Goal: Task Accomplishment & Management: Use online tool/utility

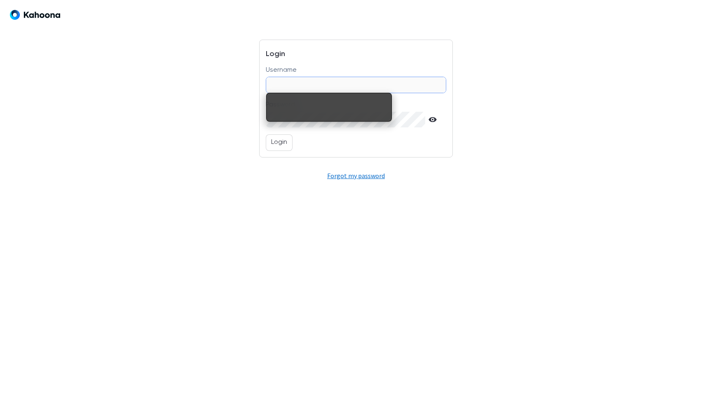
click at [312, 88] on input "Username" at bounding box center [355, 85] width 179 height 16
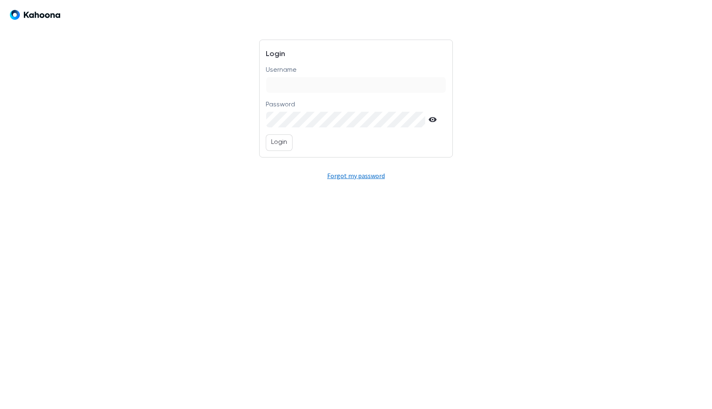
click at [324, 75] on div "Username" at bounding box center [356, 79] width 180 height 28
click at [325, 80] on input "Username" at bounding box center [355, 85] width 179 height 16
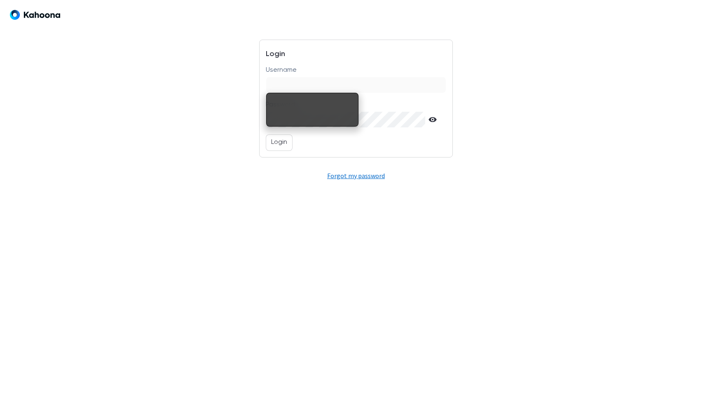
click at [501, 63] on div at bounding box center [490, 99] width 61 height 118
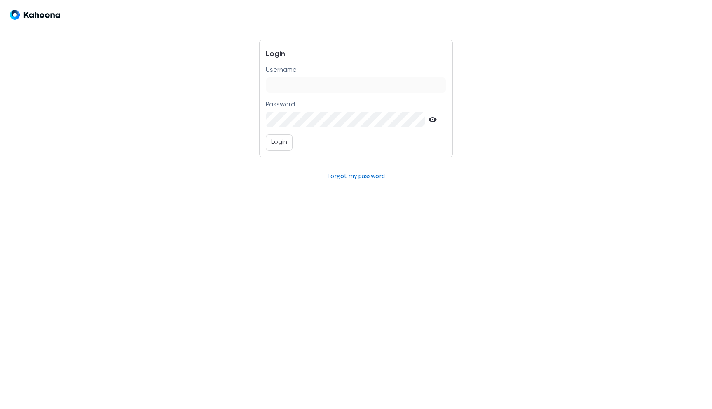
click at [311, 81] on input "Username" at bounding box center [355, 85] width 179 height 16
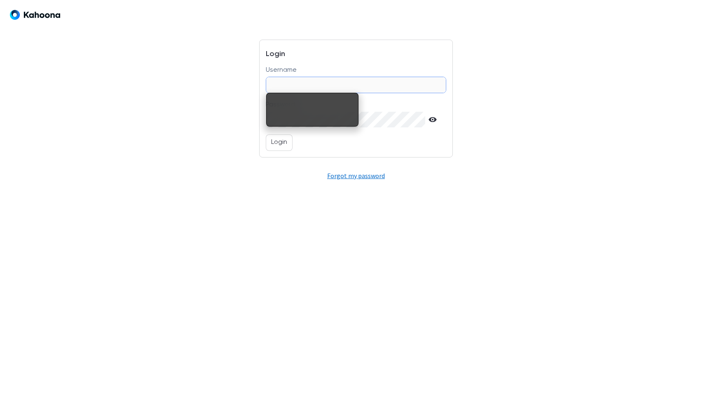
paste input "**********"
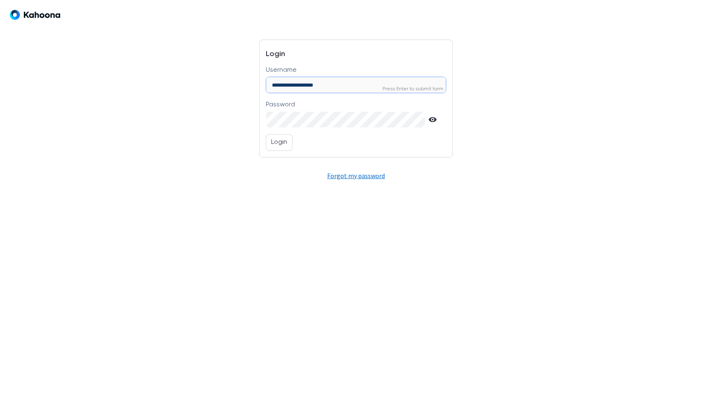
type input "**********"
click at [283, 145] on p "Login" at bounding box center [279, 142] width 16 height 11
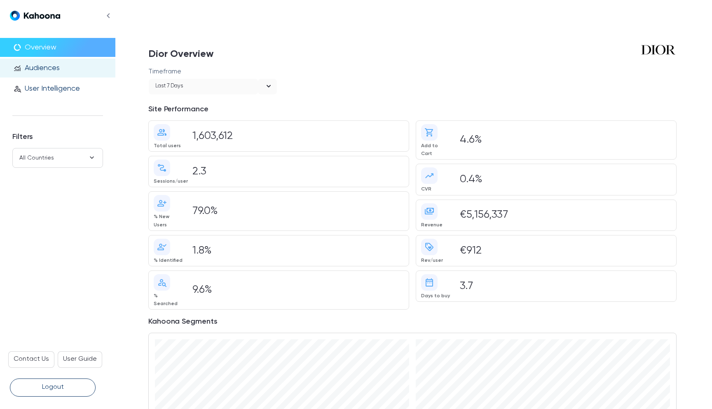
click at [68, 74] on div "monitoring Audiences" at bounding box center [57, 68] width 115 height 19
click at [58, 68] on p "Audiences" at bounding box center [42, 67] width 35 height 9
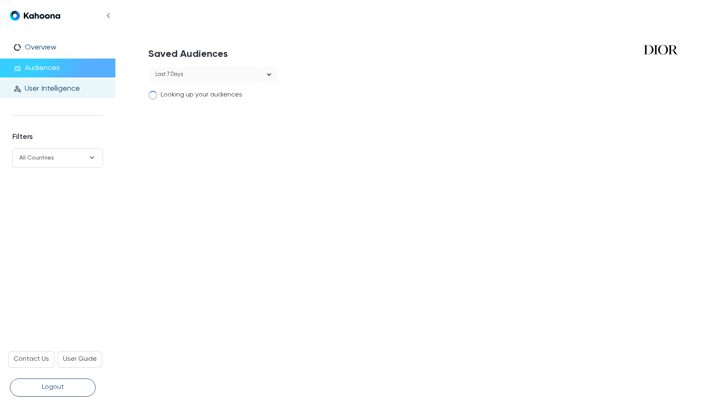
click at [67, 95] on div "person_search User Intelligence" at bounding box center [57, 88] width 115 height 19
click at [57, 88] on p "User Intelligence" at bounding box center [52, 88] width 55 height 9
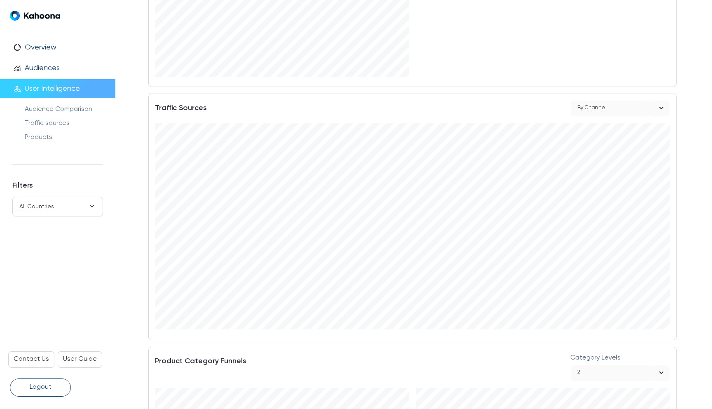
click at [648, 101] on div "By Channel" at bounding box center [611, 109] width 80 height 16
click at [526, 100] on h3 "Traffic Sources" at bounding box center [359, 109] width 409 height 19
